Goal: Task Accomplishment & Management: Complete application form

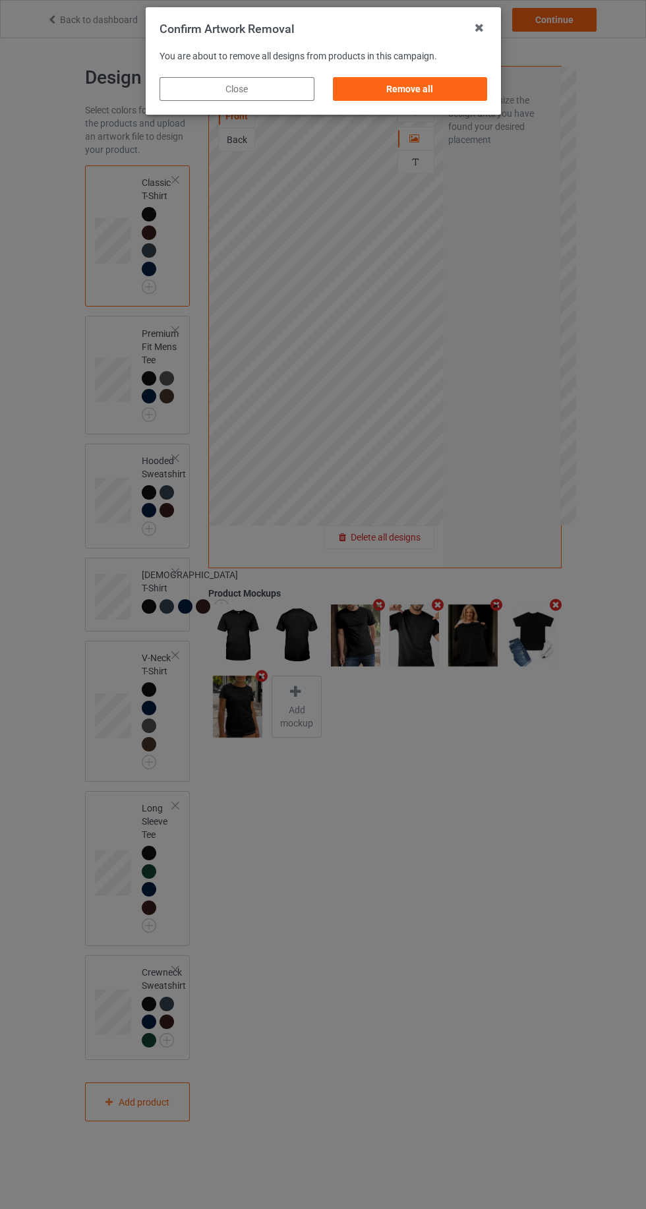
click at [451, 85] on div "Remove all" at bounding box center [409, 89] width 155 height 24
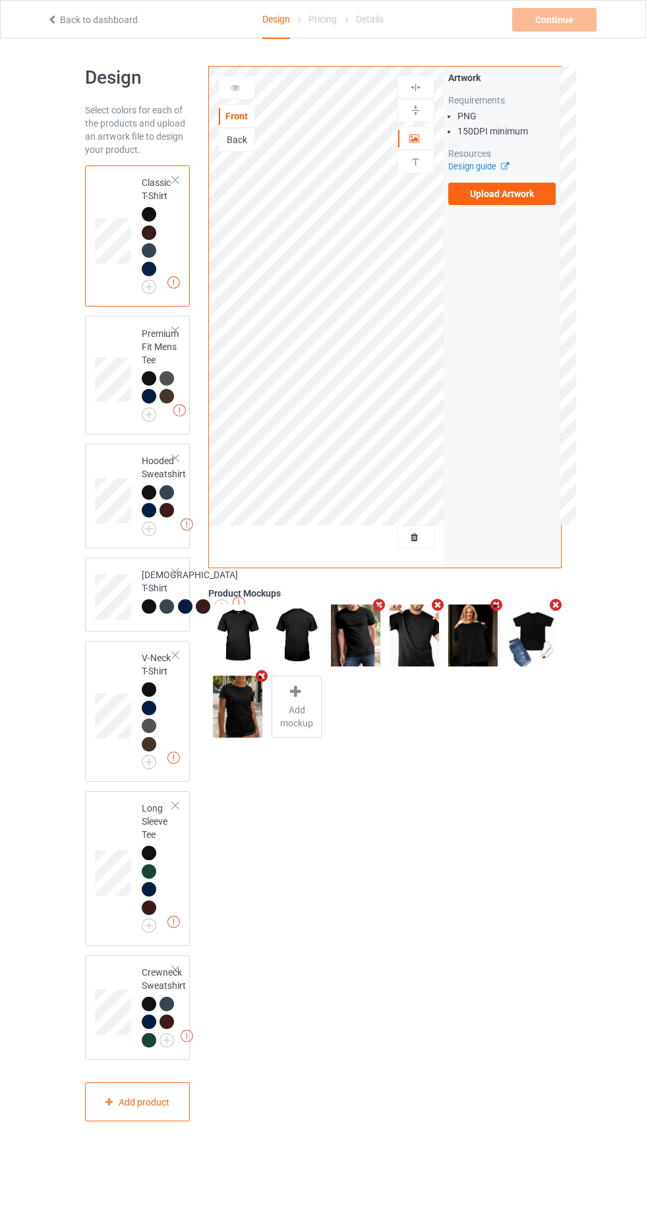
click at [535, 198] on label "Upload Artwork" at bounding box center [502, 194] width 108 height 22
click at [0, 0] on input "Upload Artwork" at bounding box center [0, 0] width 0 height 0
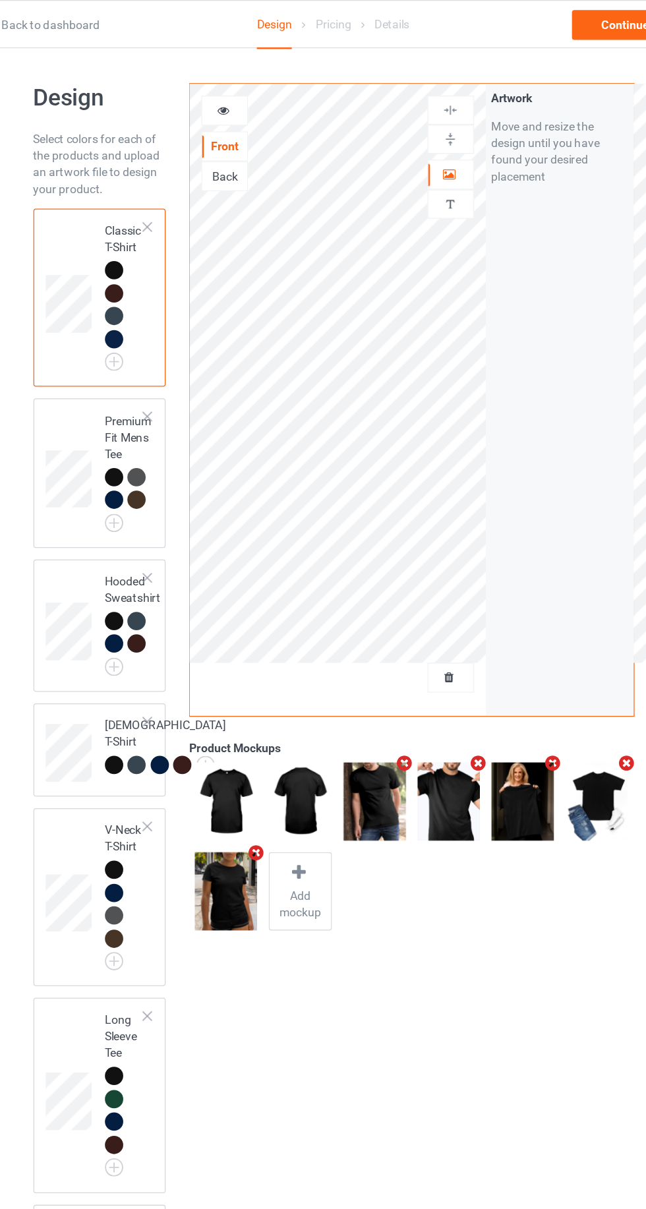
click at [423, 136] on div at bounding box center [416, 138] width 36 height 13
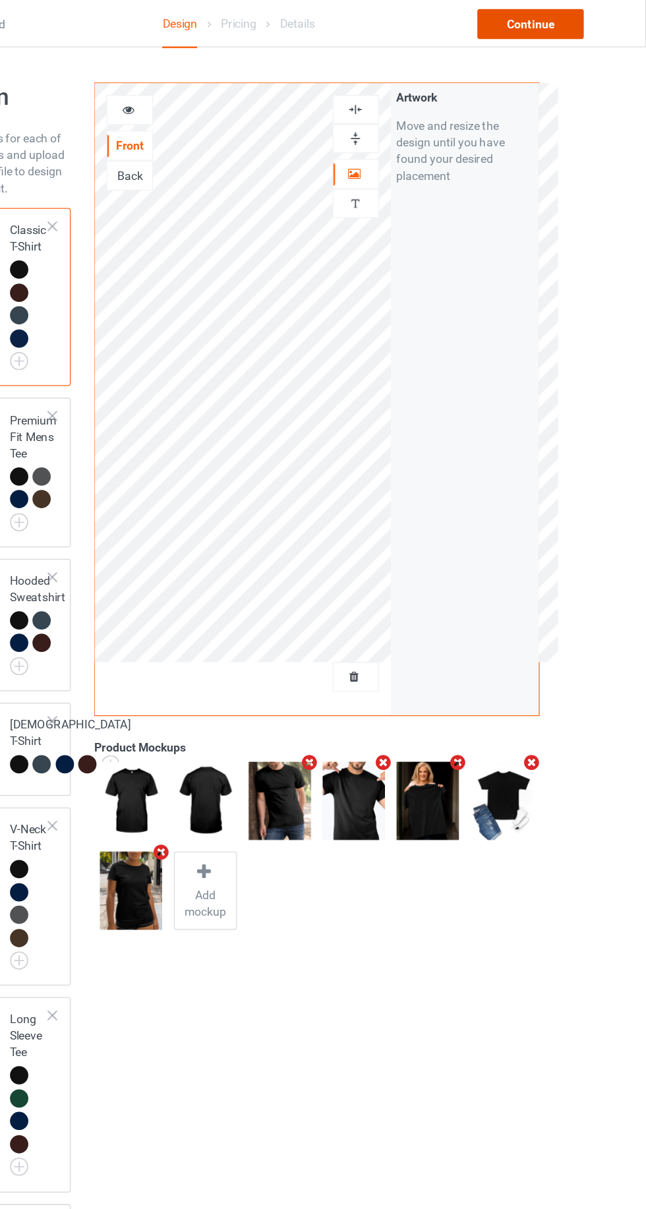
click at [559, 21] on div "Continue" at bounding box center [554, 20] width 84 height 24
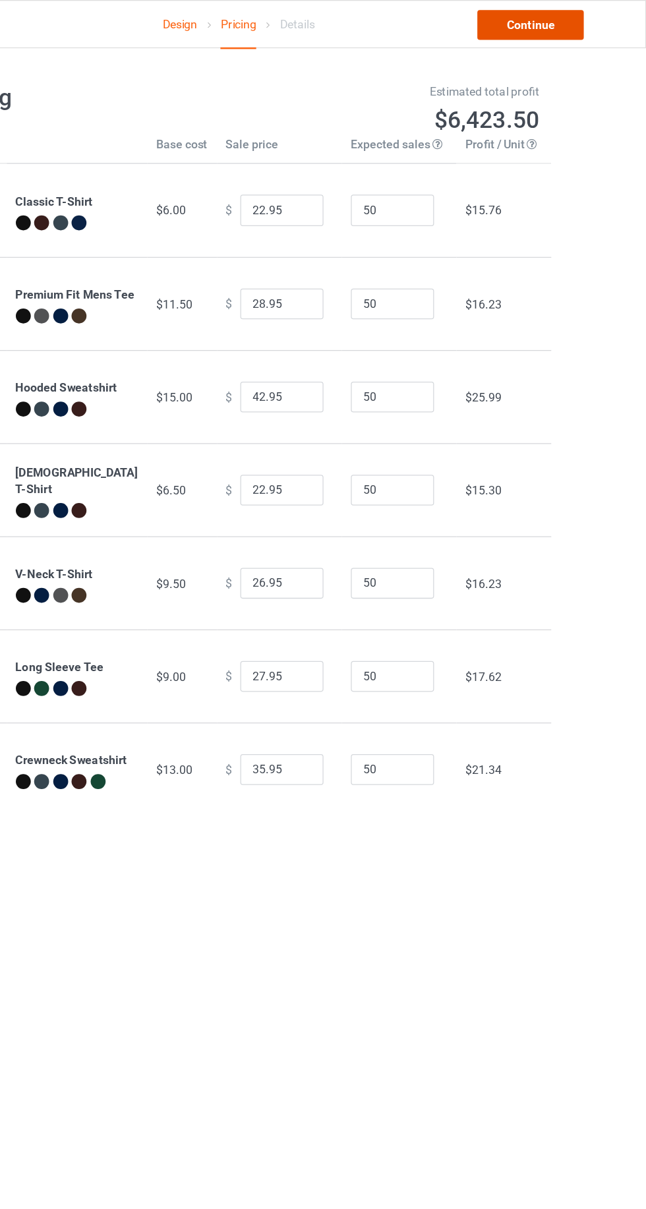
click at [558, 20] on link "Continue" at bounding box center [554, 20] width 84 height 24
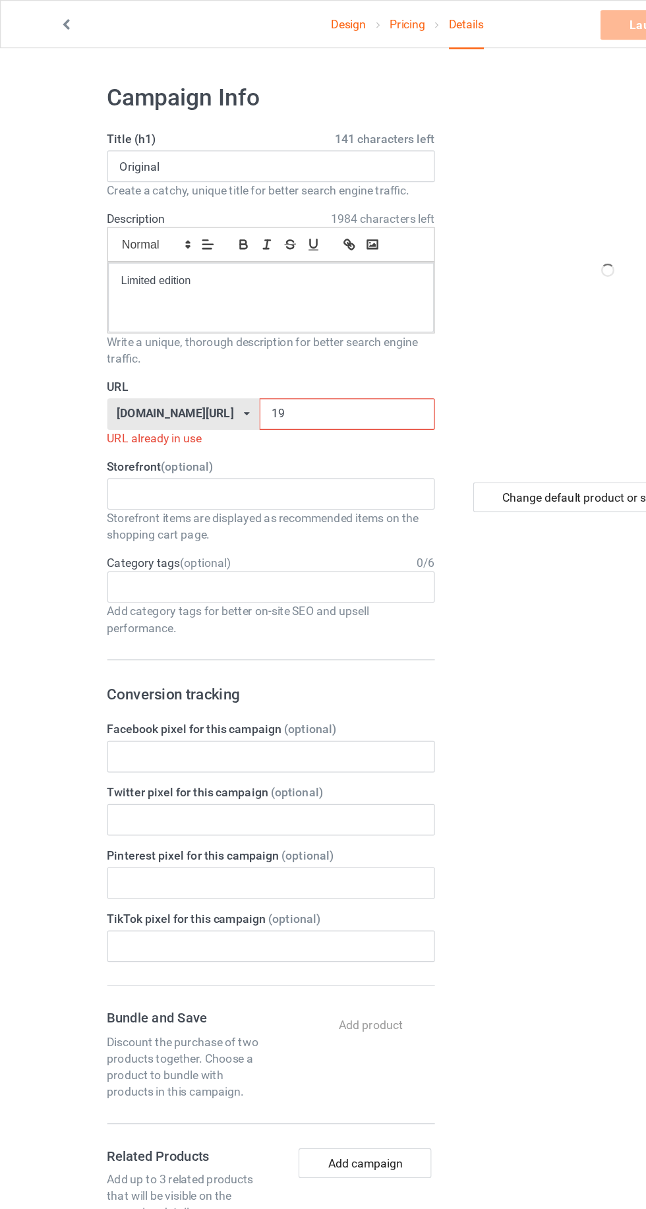
click at [250, 330] on input "19" at bounding box center [275, 328] width 139 height 25
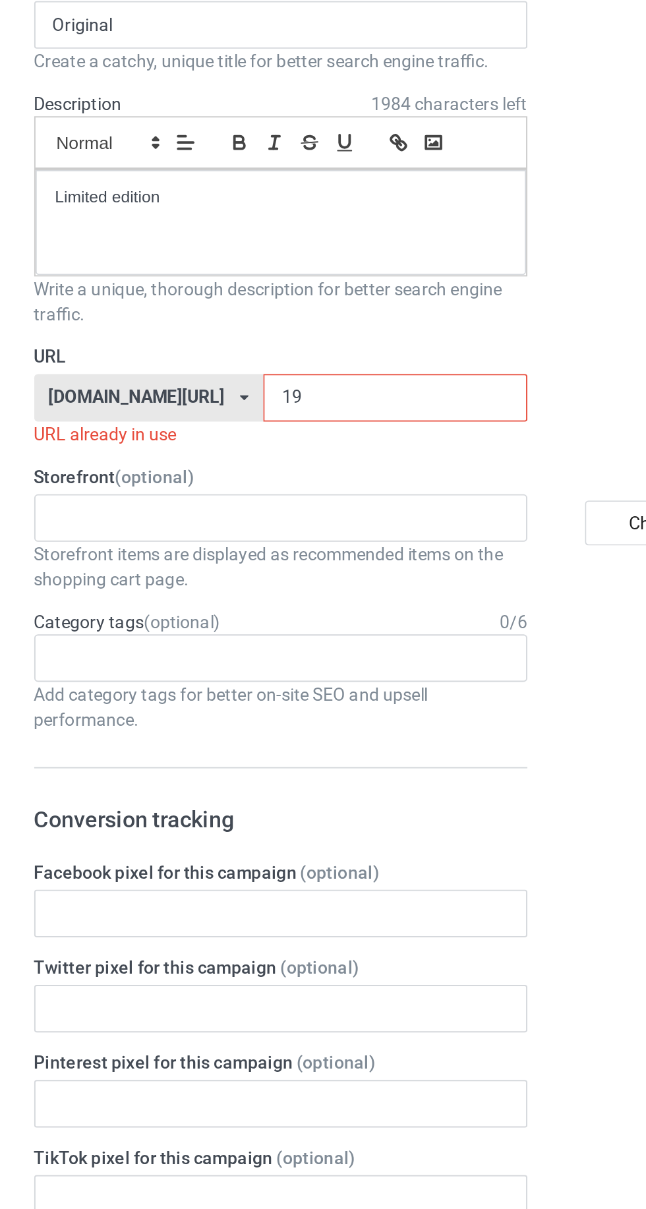
type input "192"
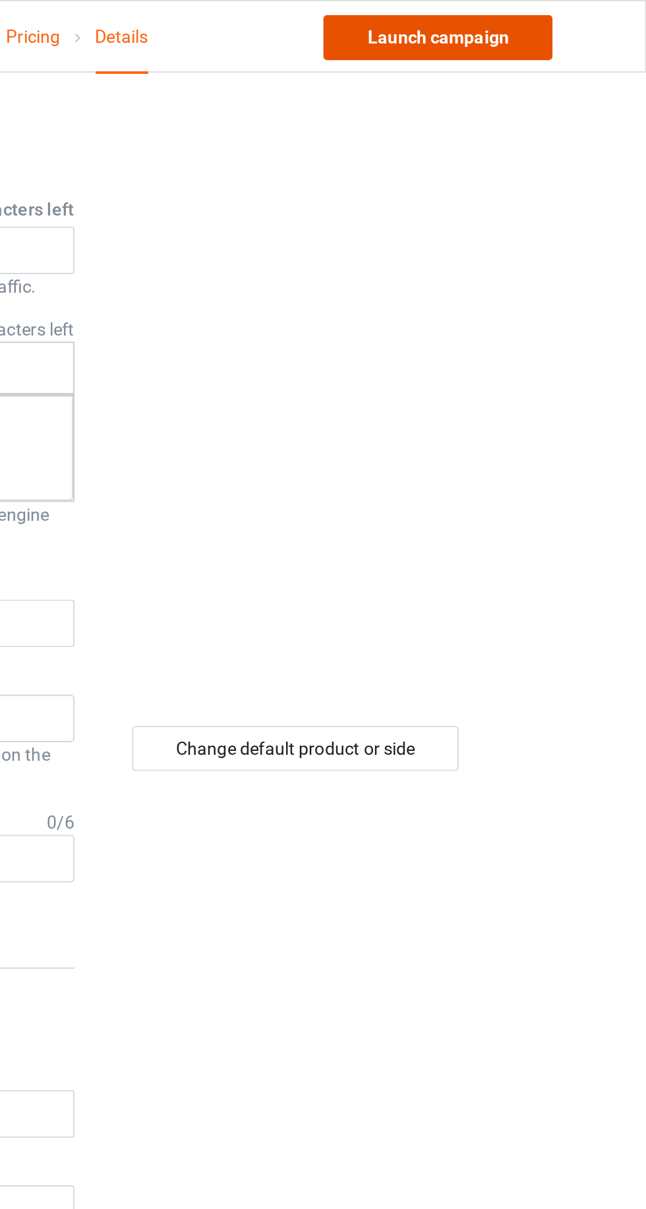
click at [582, 29] on link "Launch campaign" at bounding box center [536, 20] width 121 height 24
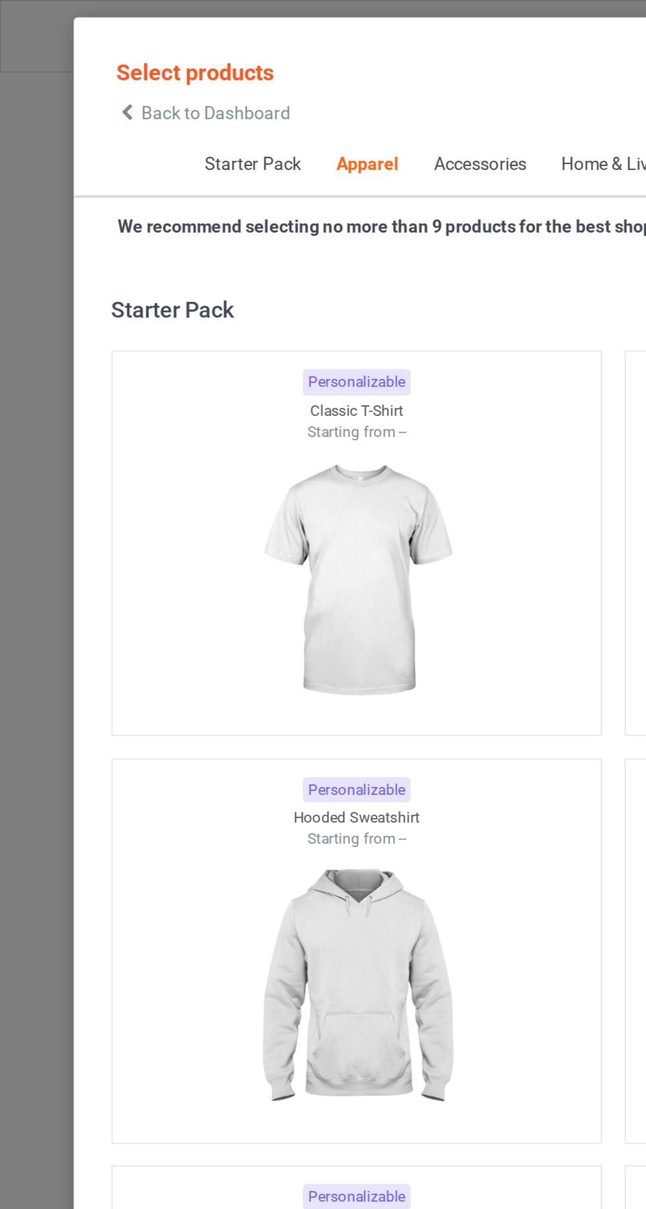
click at [71, 61] on icon at bounding box center [66, 59] width 11 height 9
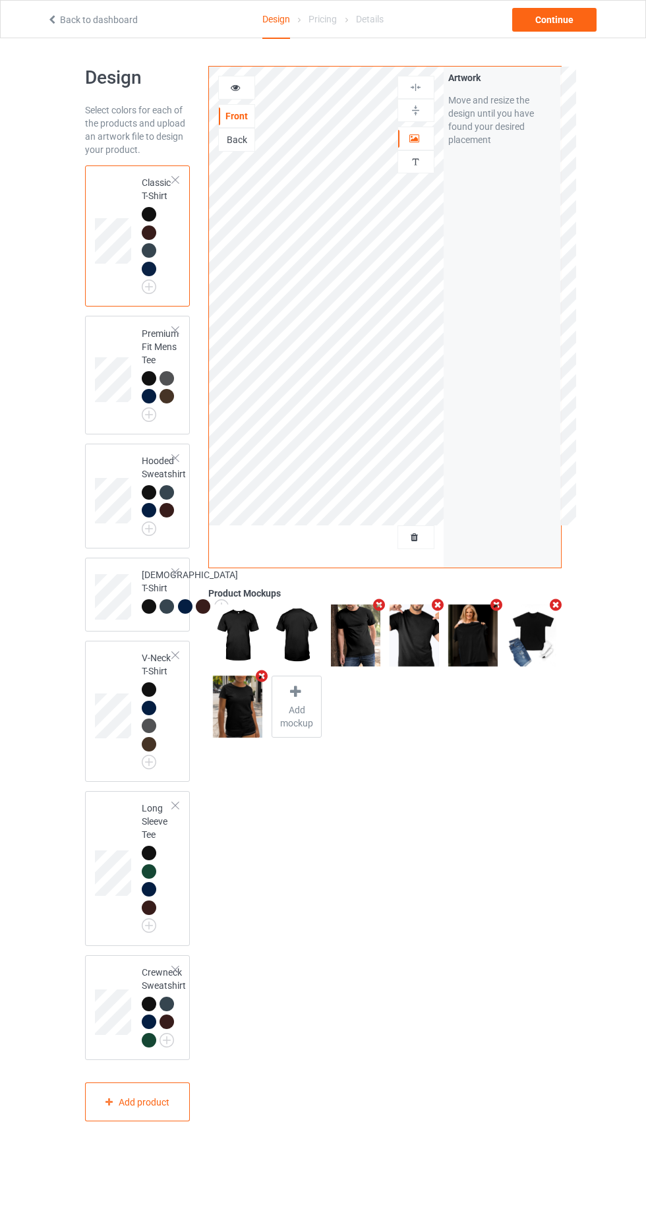
click at [424, 537] on div at bounding box center [416, 537] width 36 height 13
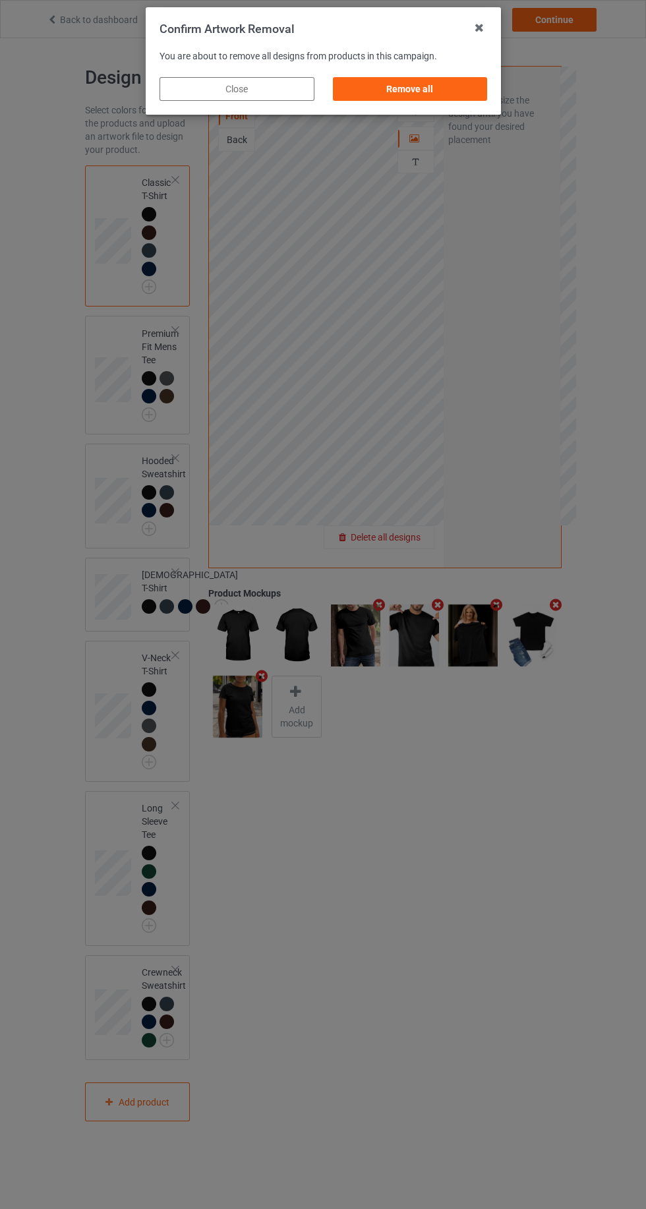
click at [425, 93] on div "Remove all" at bounding box center [409, 89] width 155 height 24
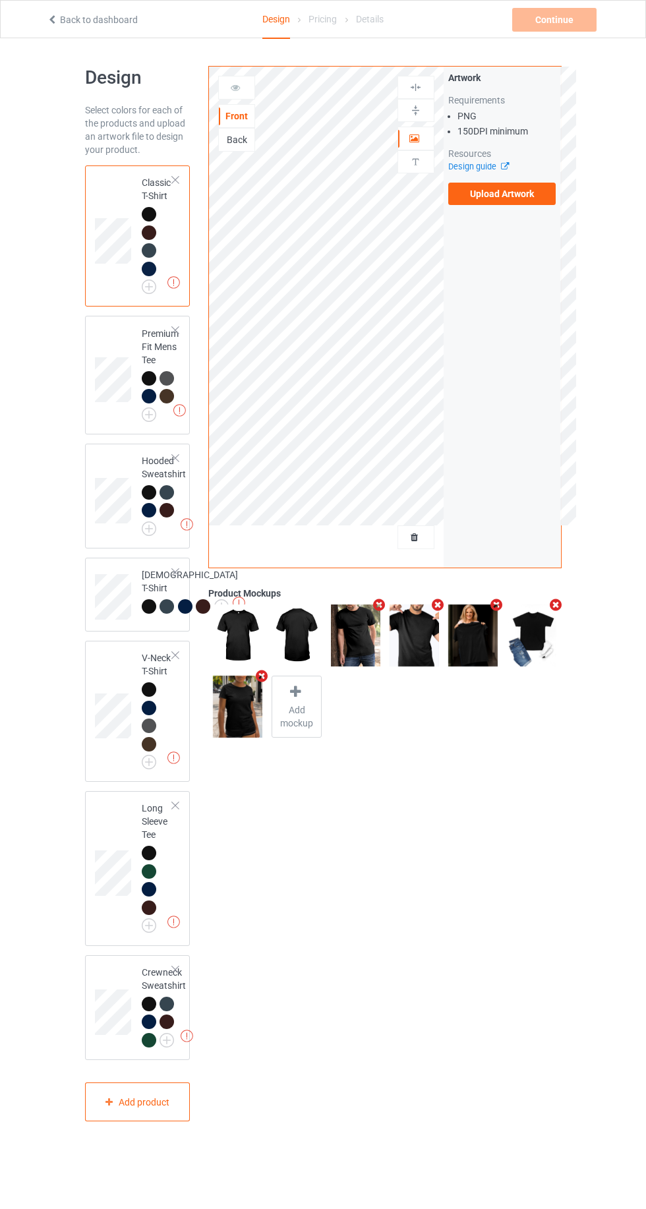
click at [504, 196] on label "Upload Artwork" at bounding box center [502, 194] width 108 height 22
click at [0, 0] on input "Upload Artwork" at bounding box center [0, 0] width 0 height 0
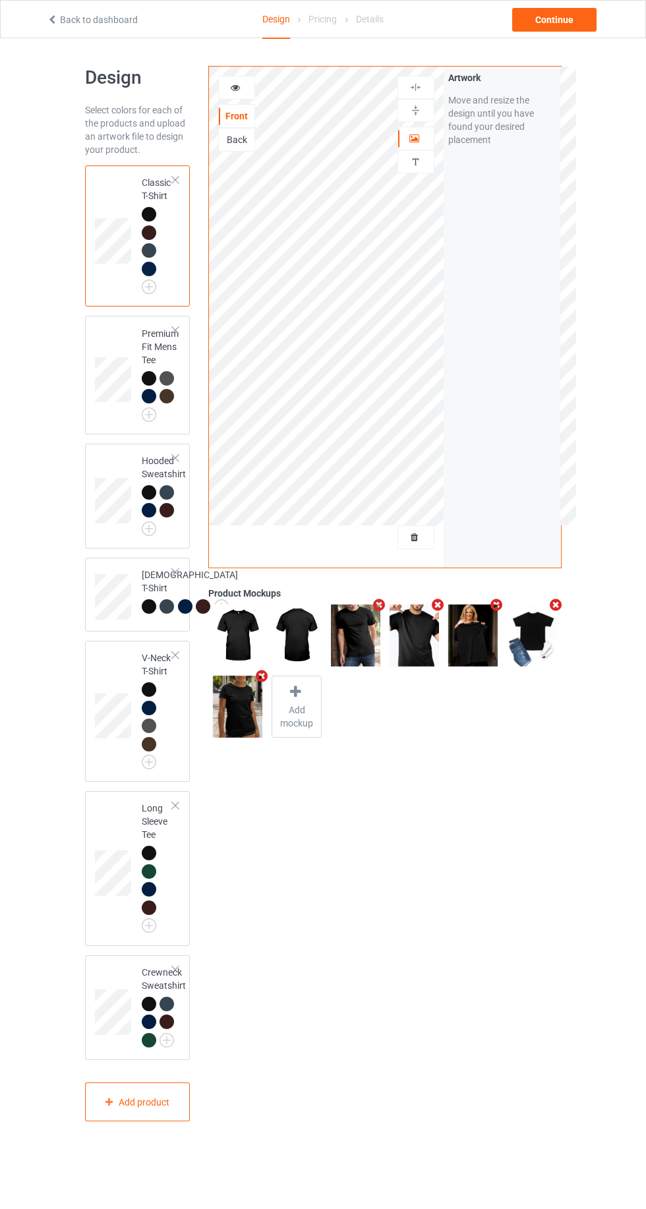
click at [419, 135] on icon at bounding box center [414, 136] width 11 height 9
click at [558, 19] on div "Continue" at bounding box center [554, 20] width 84 height 24
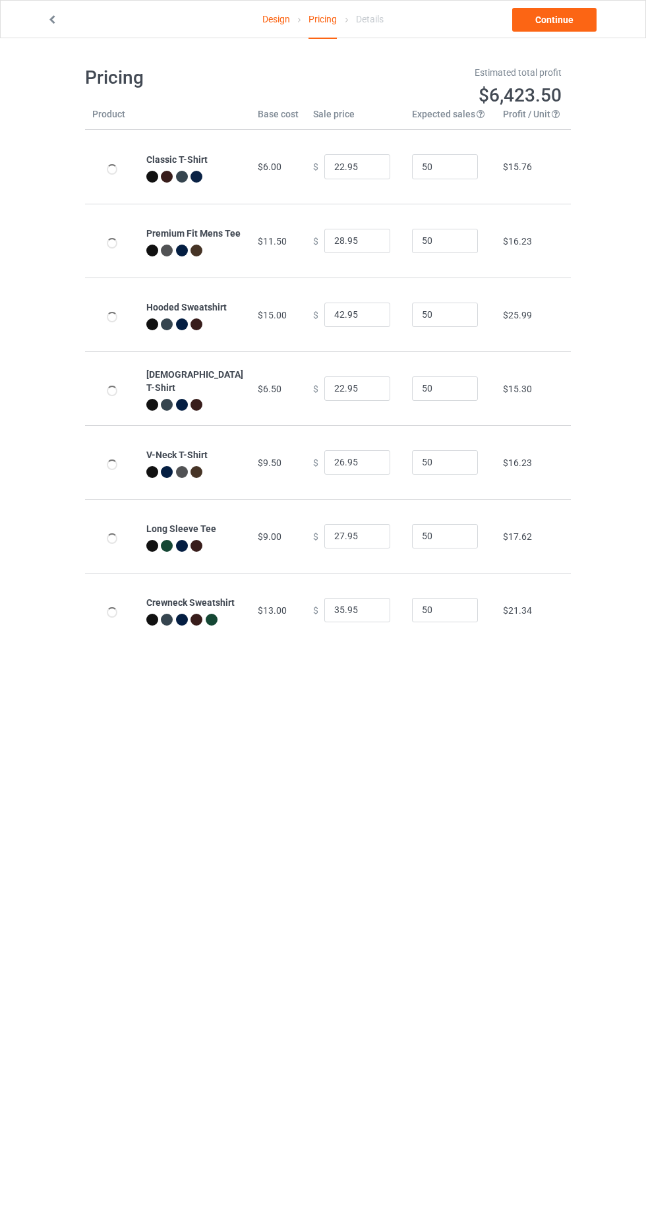
click at [545, 25] on link "Continue" at bounding box center [554, 20] width 84 height 24
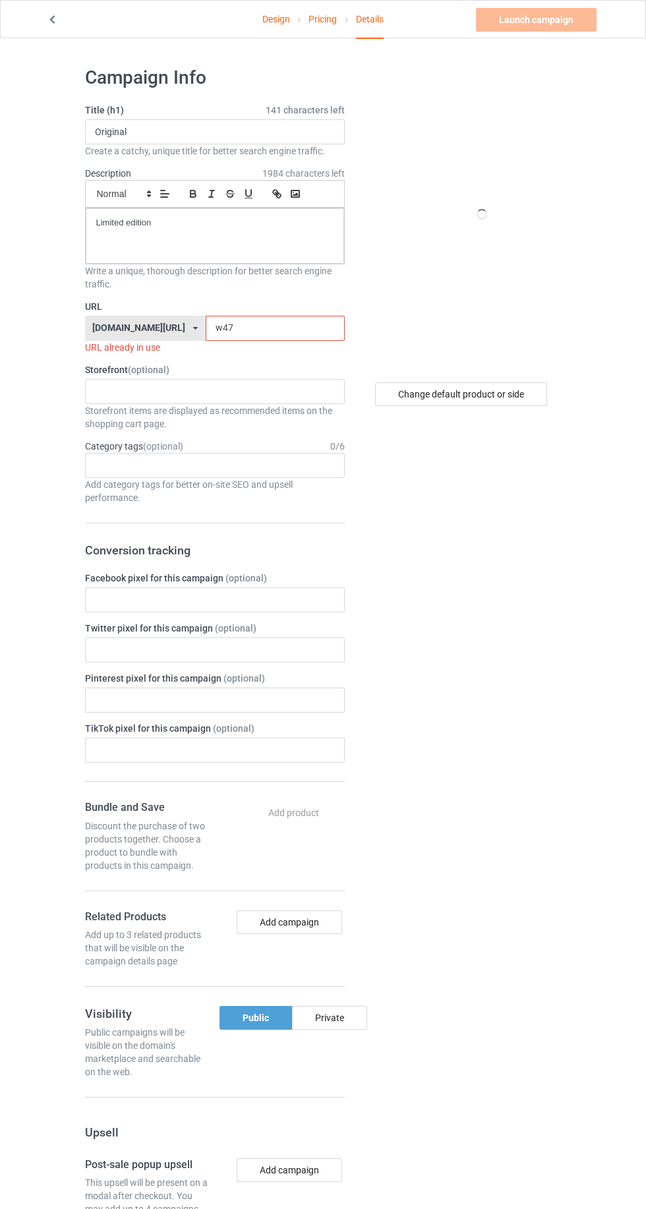
click at [232, 328] on input "w47" at bounding box center [275, 328] width 139 height 25
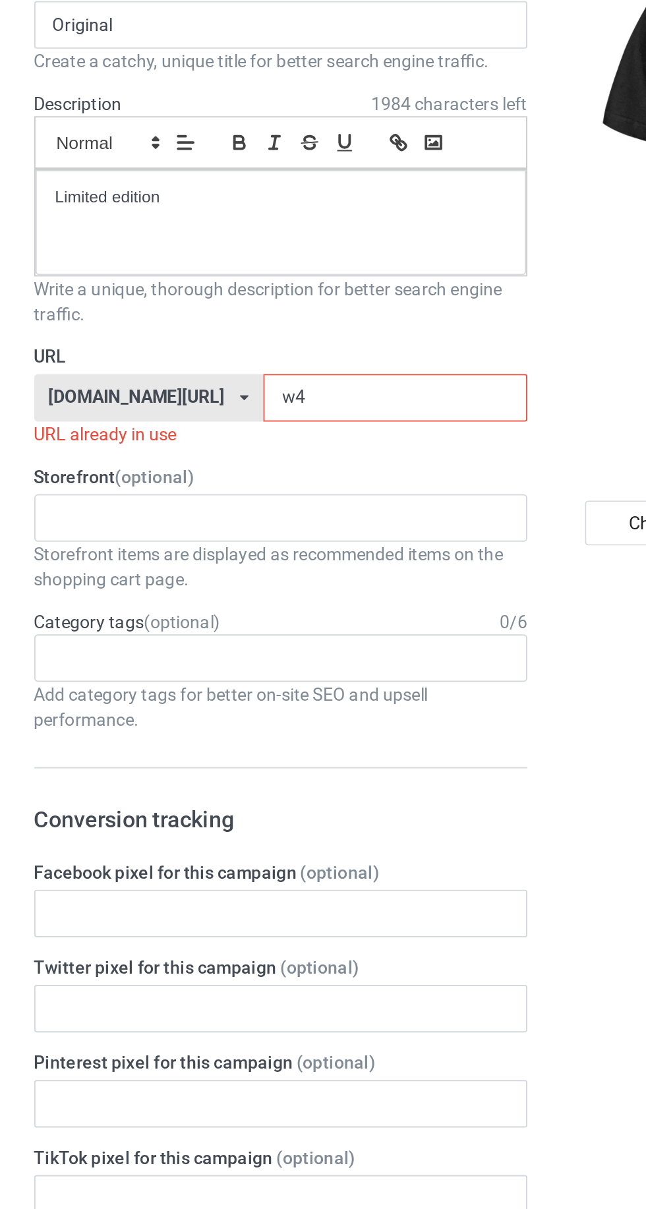
type input "w"
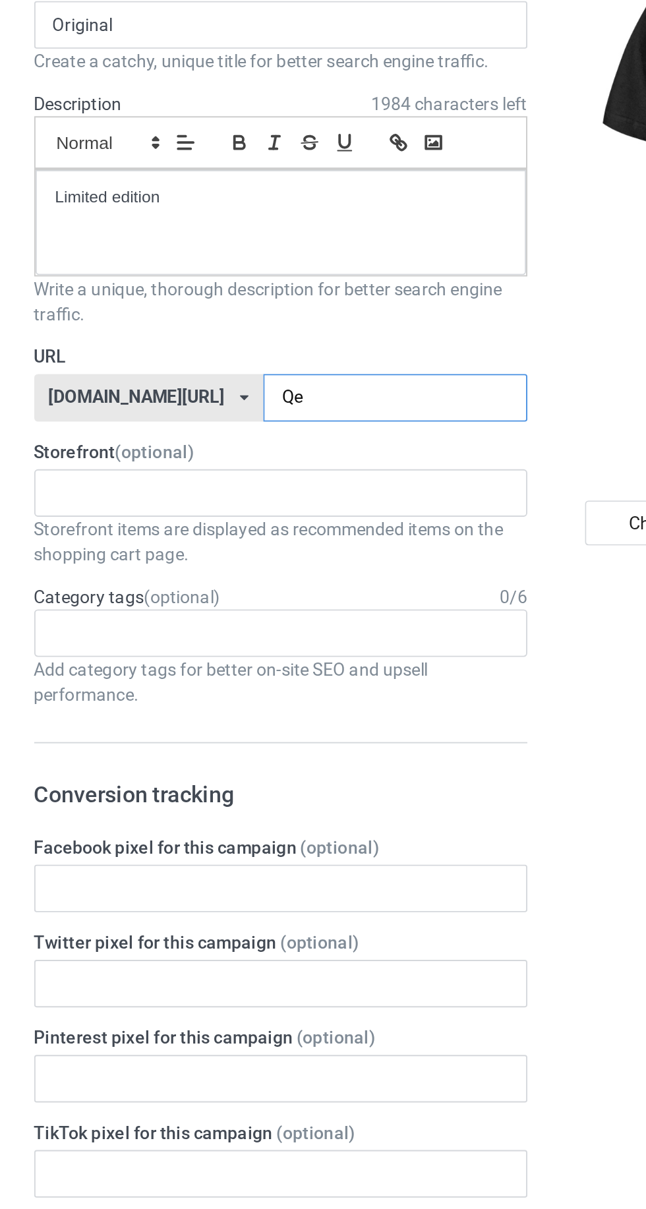
type input "Qeu"
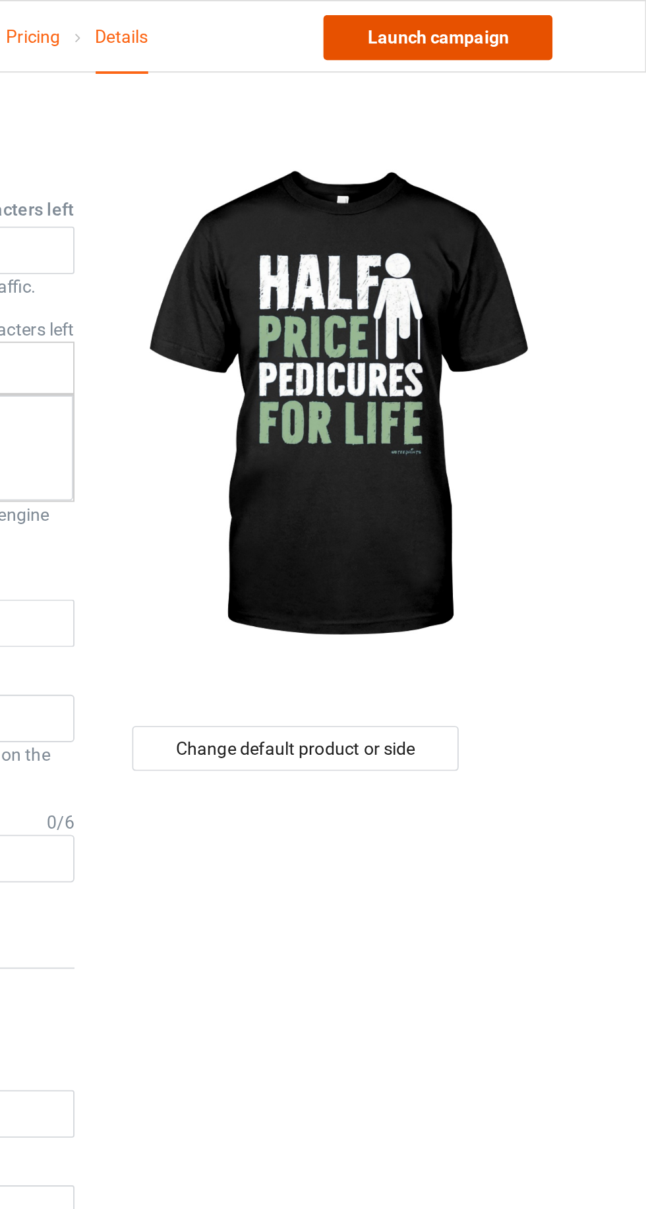
click at [512, 19] on link "Launch campaign" at bounding box center [536, 20] width 121 height 24
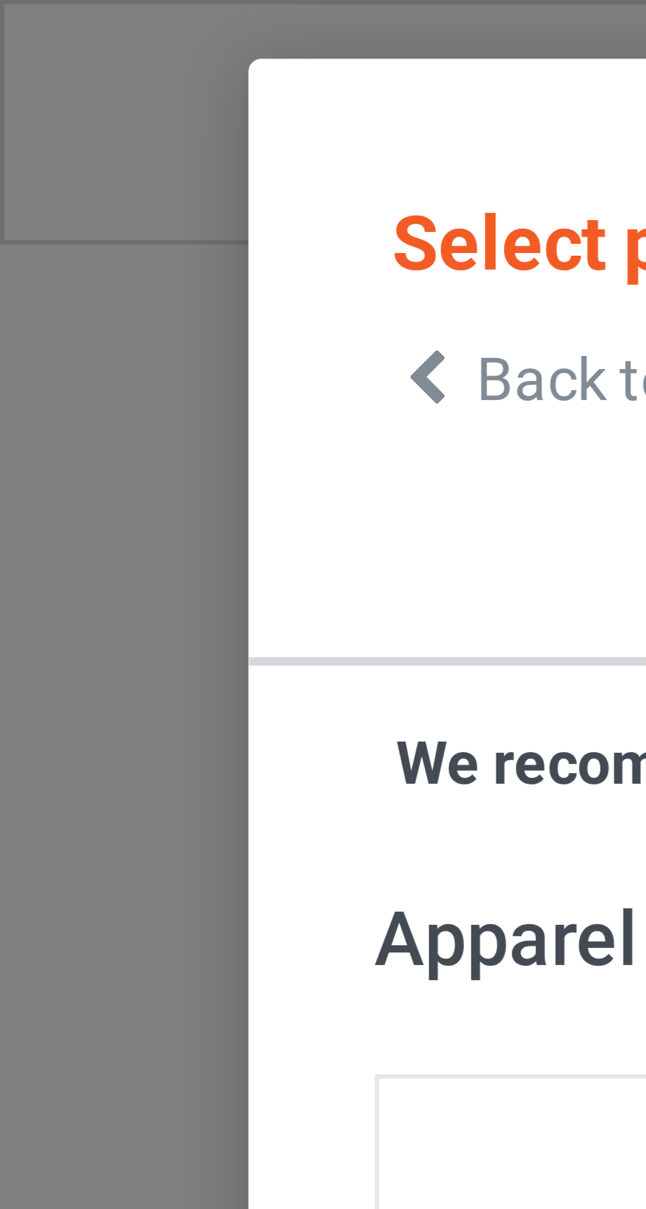
click at [69, 56] on icon at bounding box center [66, 59] width 11 height 9
